Goal: Browse casually

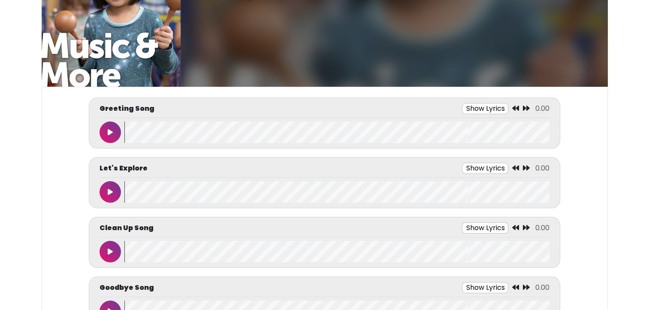
click at [112, 123] on button at bounding box center [110, 131] width 21 height 21
click at [107, 129] on button at bounding box center [110, 131] width 21 height 21
click at [105, 128] on button at bounding box center [110, 131] width 21 height 21
click at [103, 130] on button at bounding box center [110, 131] width 21 height 21
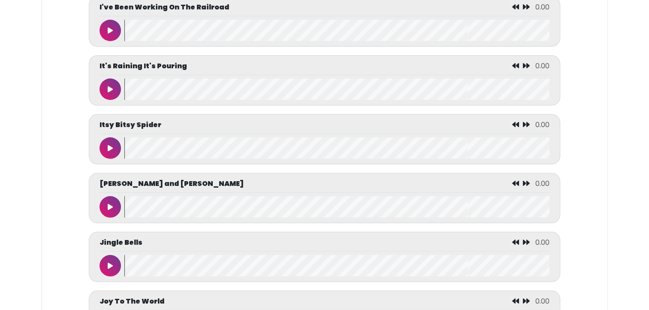
scroll to position [2390, 0]
click at [114, 152] on button at bounding box center [110, 147] width 21 height 21
click at [106, 151] on button at bounding box center [110, 147] width 21 height 21
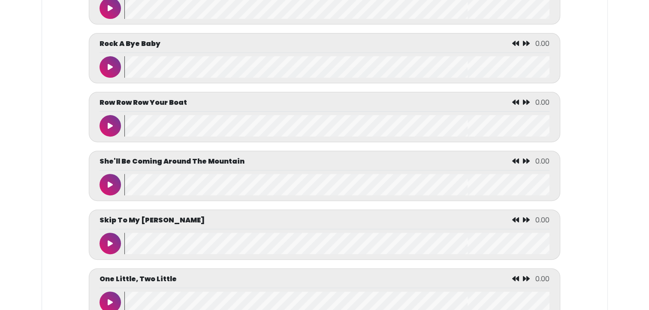
scroll to position [3539, 0]
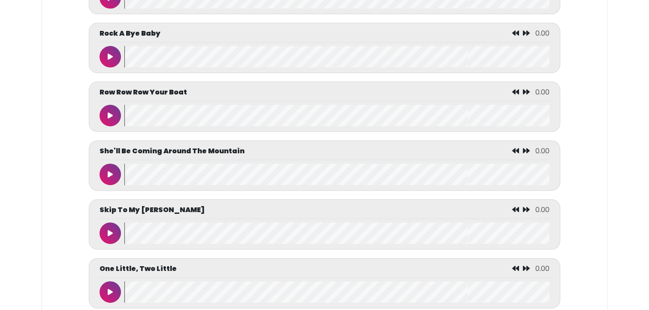
click at [107, 112] on button at bounding box center [110, 115] width 21 height 21
click at [103, 116] on button at bounding box center [110, 115] width 21 height 21
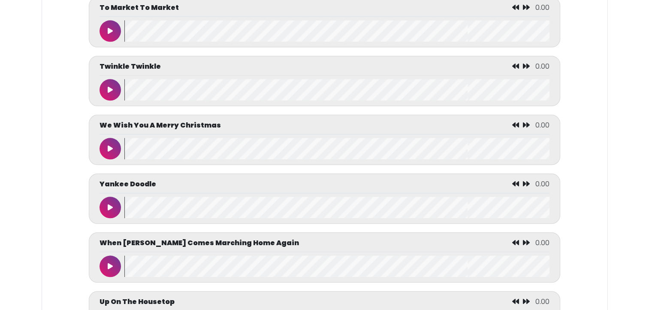
scroll to position [4151, 0]
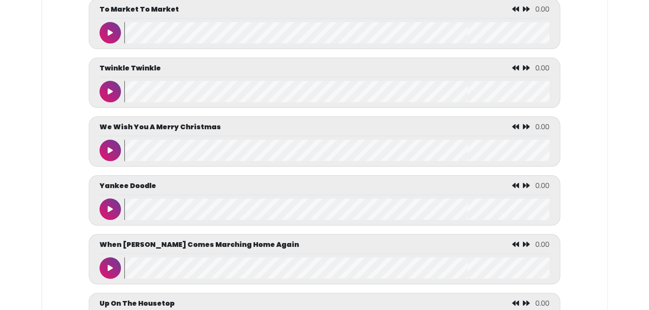
click at [108, 93] on icon at bounding box center [110, 91] width 5 height 7
click at [108, 92] on button at bounding box center [110, 91] width 21 height 21
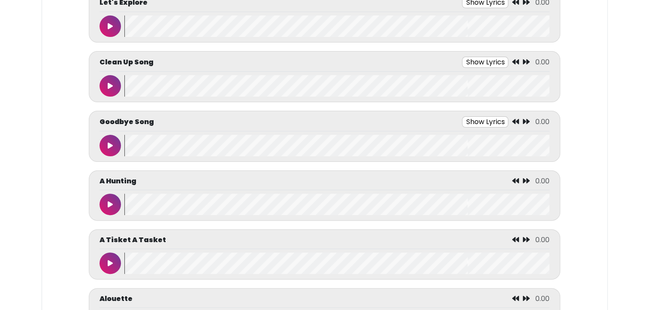
scroll to position [224, 0]
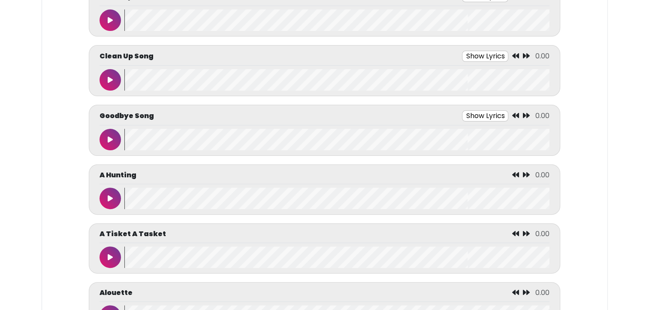
click at [109, 79] on icon at bounding box center [110, 79] width 5 height 7
click at [110, 76] on icon at bounding box center [110, 79] width 4 height 7
click at [112, 136] on icon at bounding box center [110, 139] width 5 height 7
click at [111, 192] on button at bounding box center [110, 197] width 21 height 21
